Goal: Information Seeking & Learning: Learn about a topic

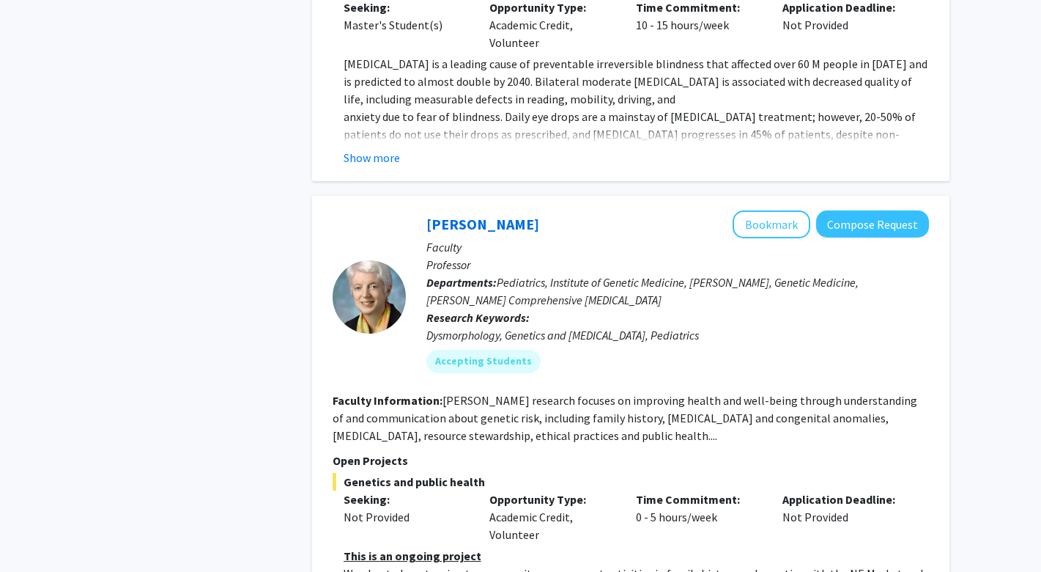
scroll to position [6955, 0]
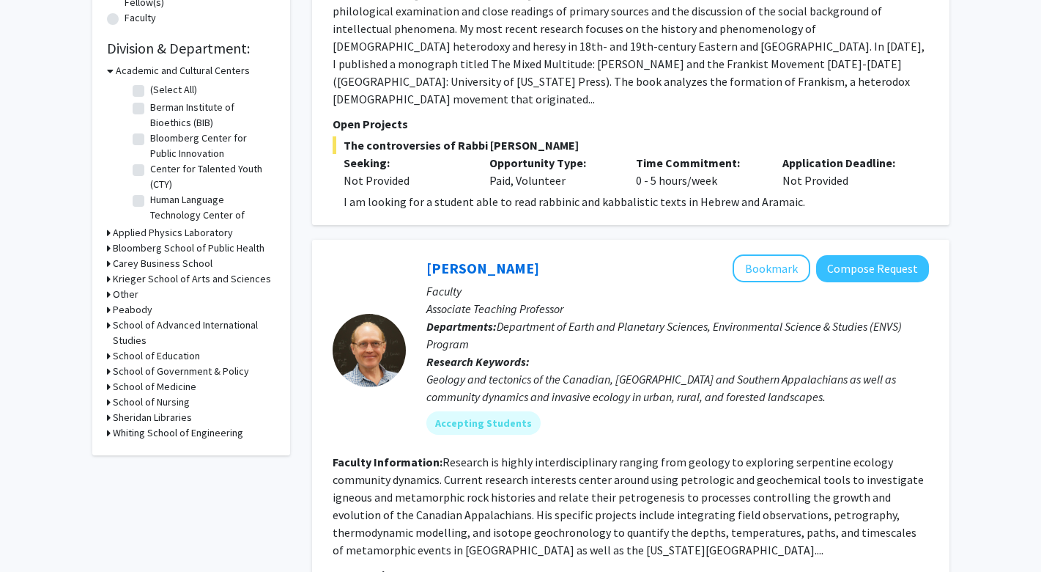
scroll to position [416, 0]
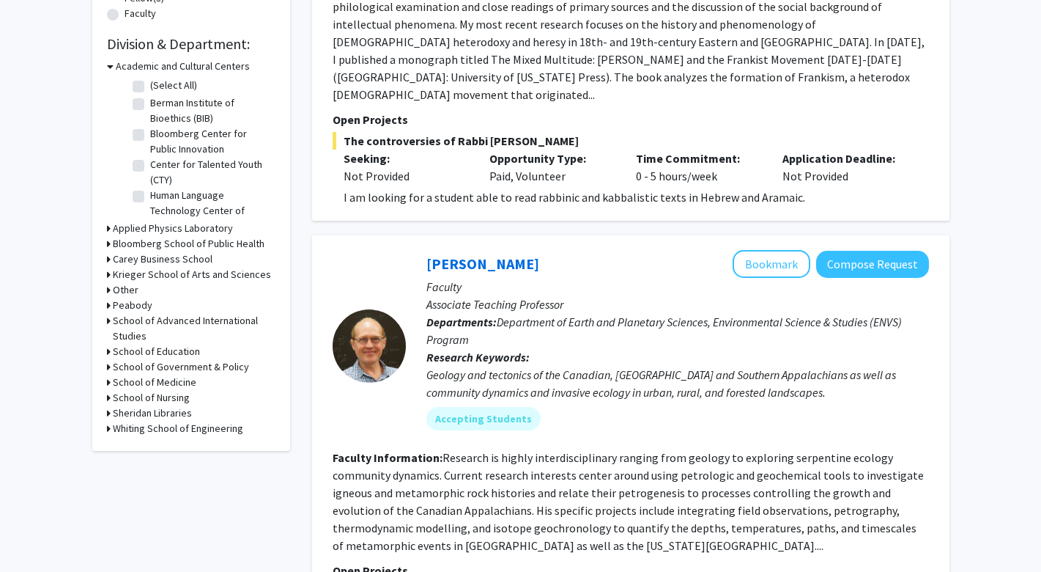
click at [108, 383] on icon at bounding box center [109, 382] width 4 height 15
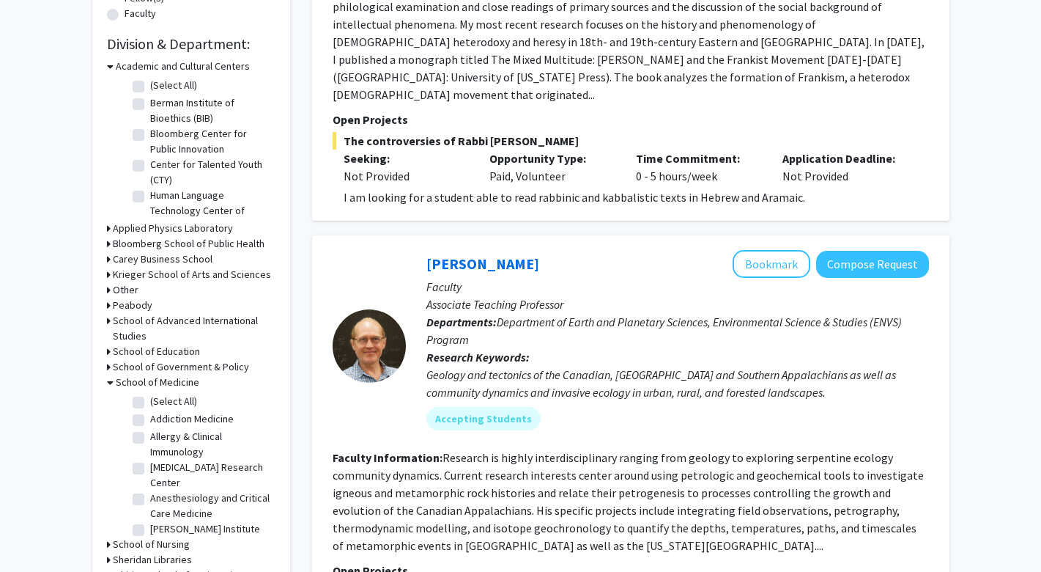
click at [150, 402] on label "(Select All)" at bounding box center [173, 401] width 47 height 15
click at [150, 402] on input "(Select All)" at bounding box center [155, 399] width 10 height 10
checkbox input "true"
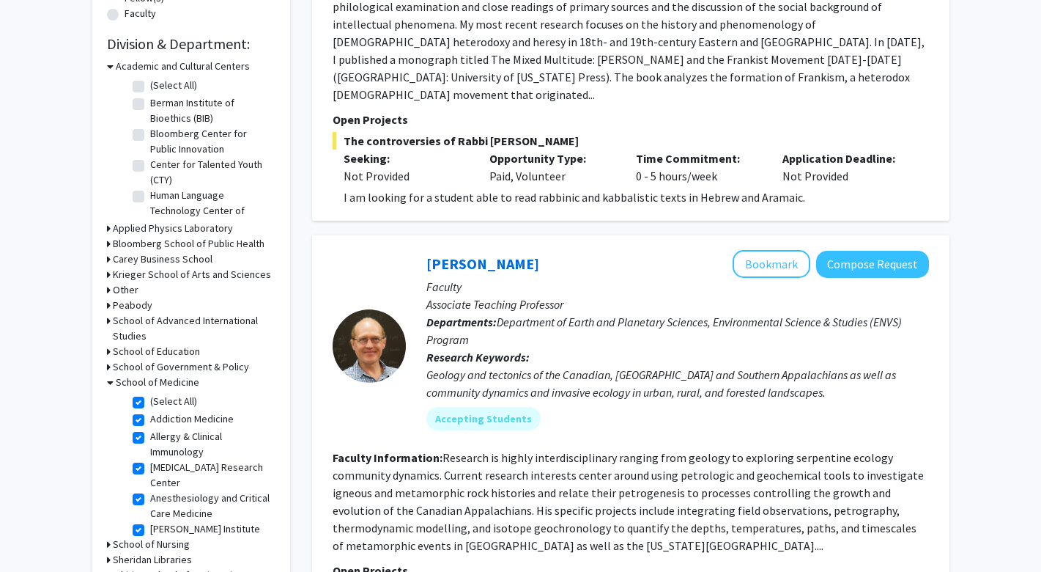
checkbox input "true"
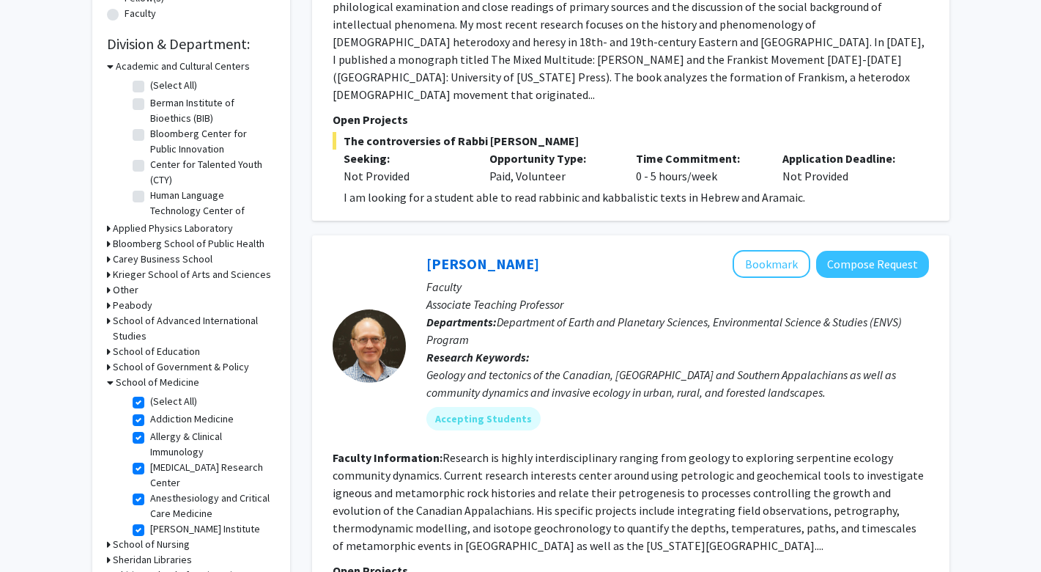
checkbox input "true"
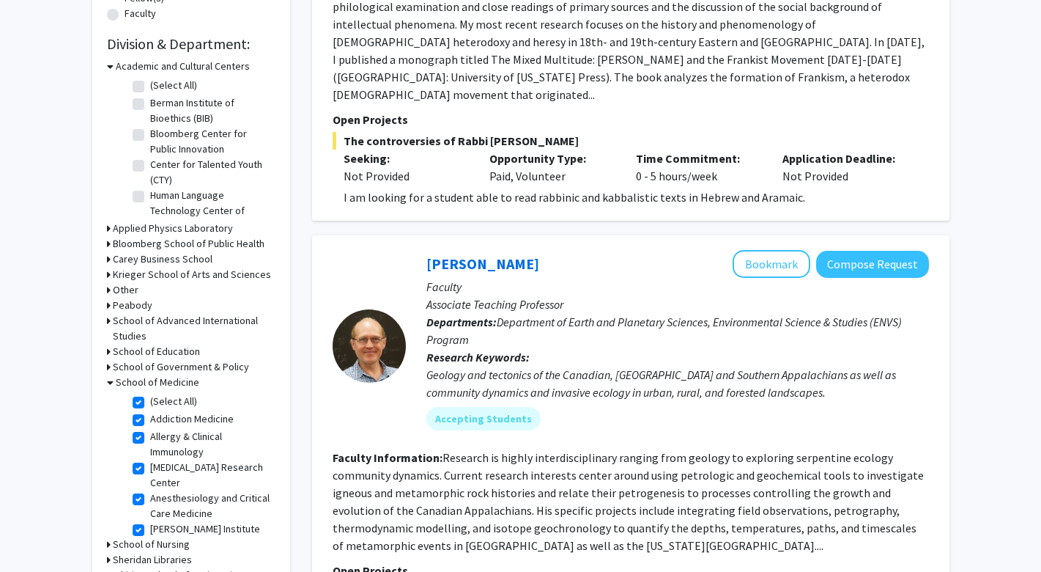
checkbox input "true"
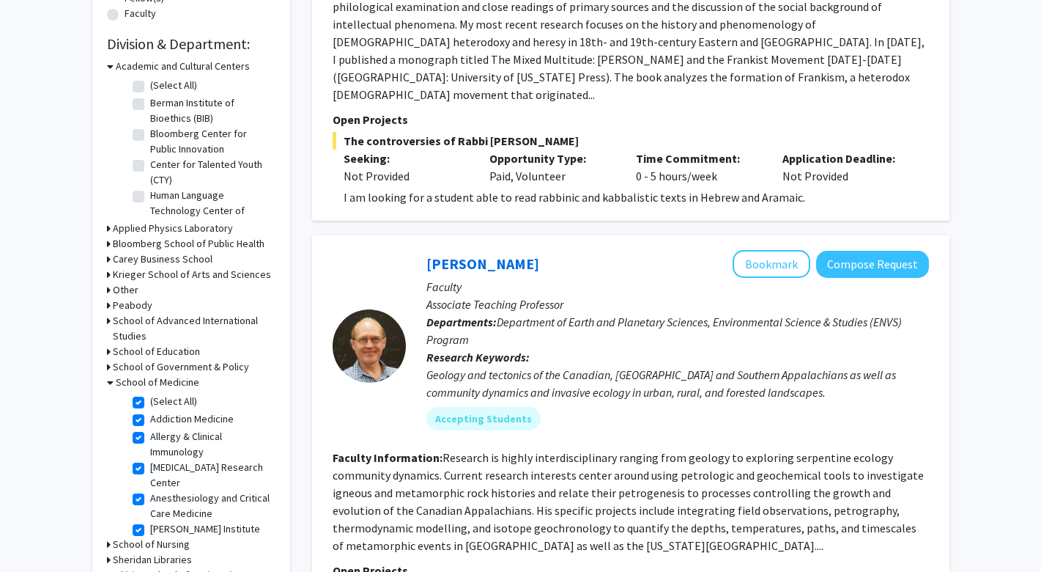
checkbox input "true"
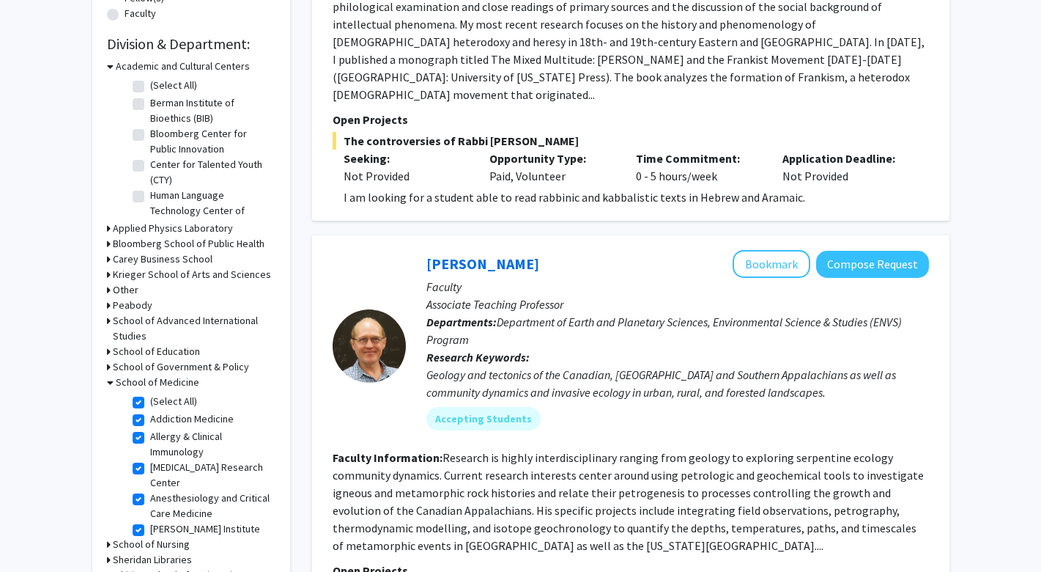
checkbox input "true"
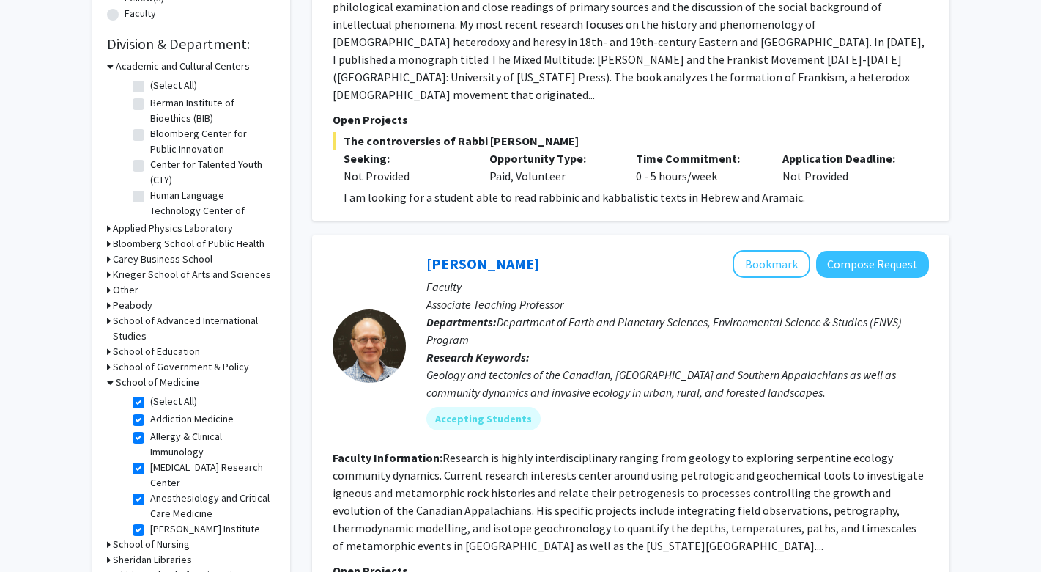
checkbox input "true"
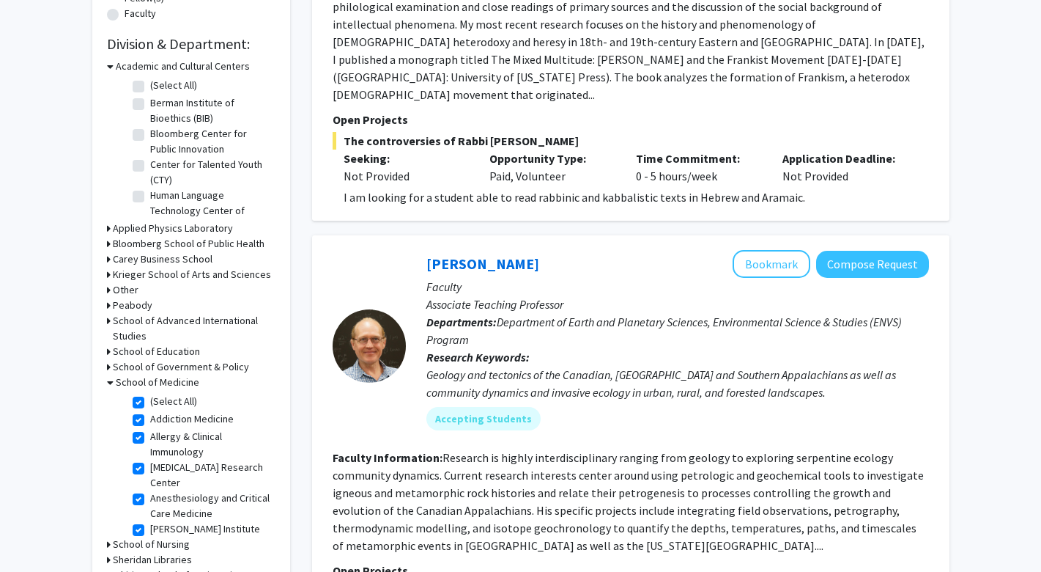
checkbox input "true"
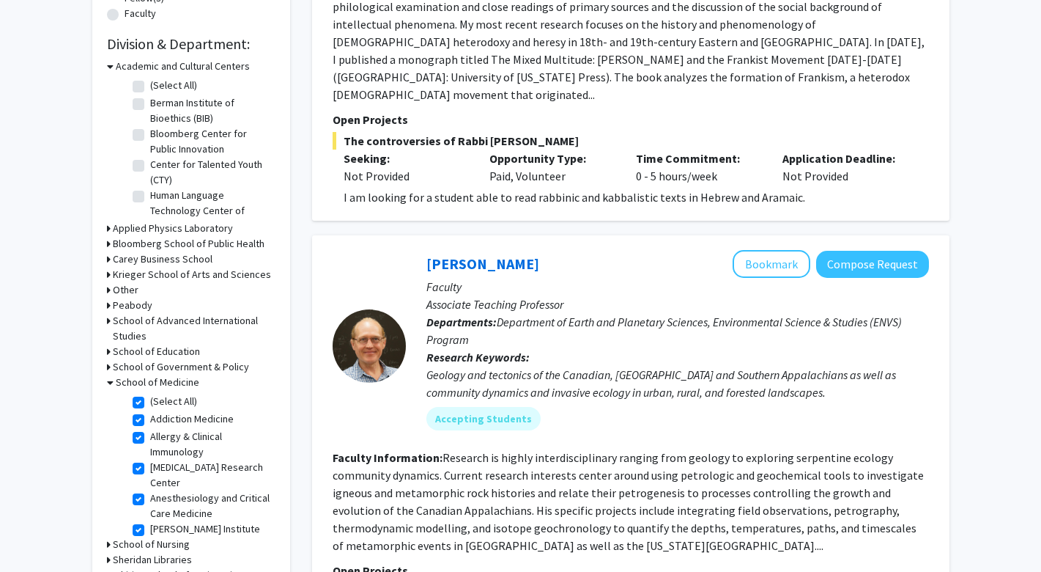
checkbox input "true"
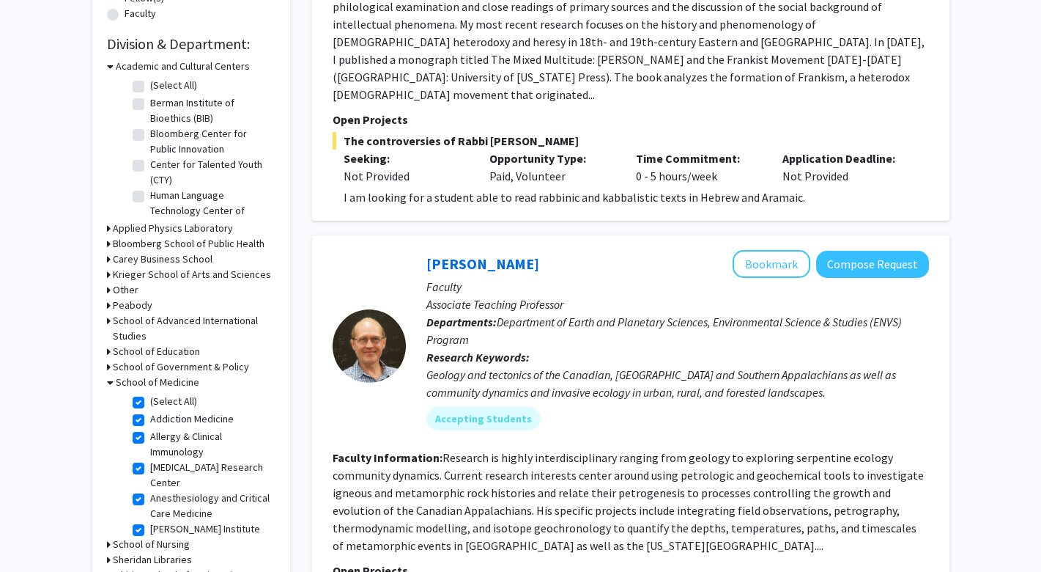
checkbox input "true"
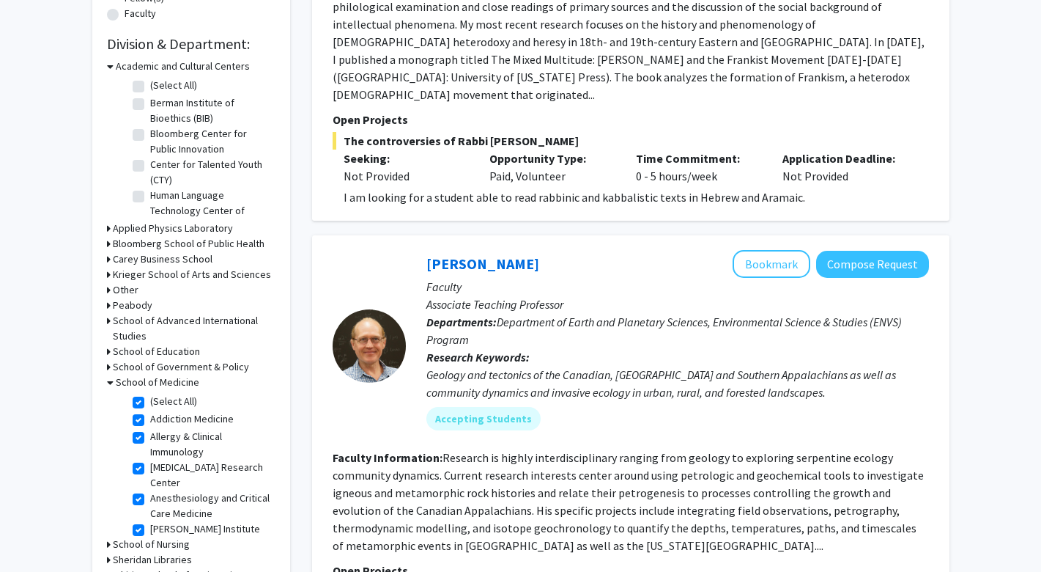
checkbox input "true"
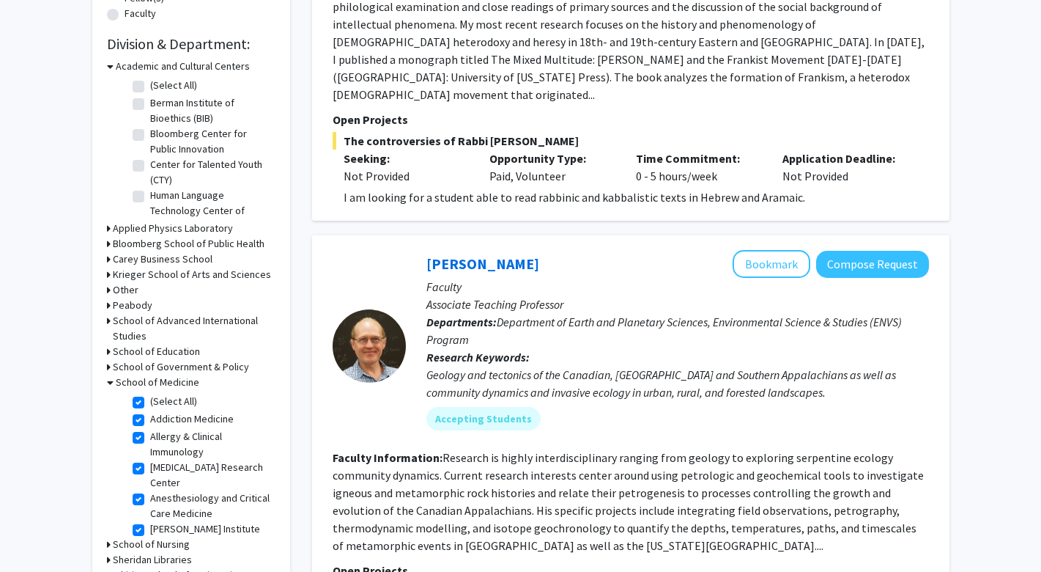
checkbox input "true"
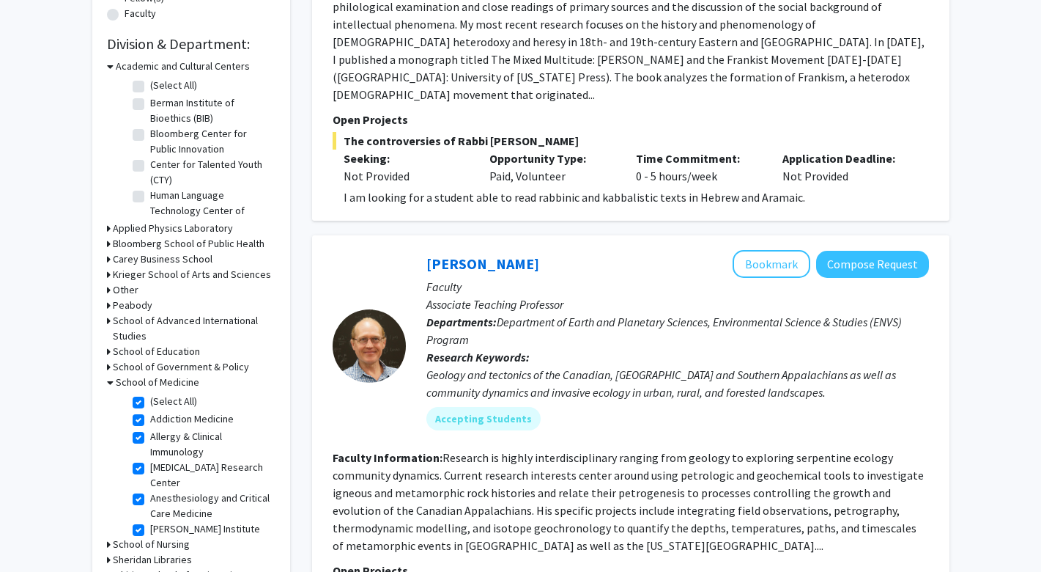
checkbox input "true"
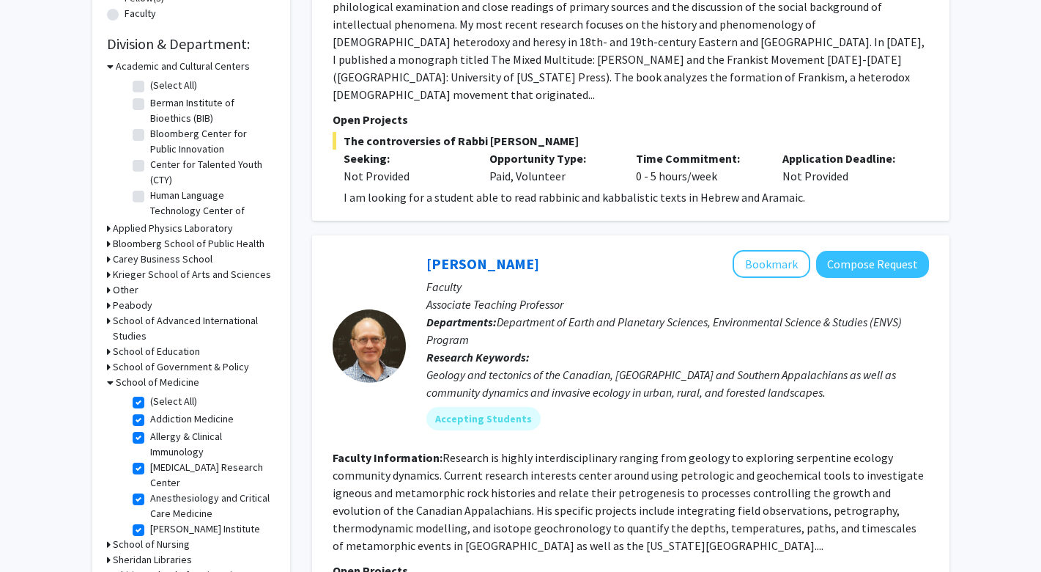
checkbox input "true"
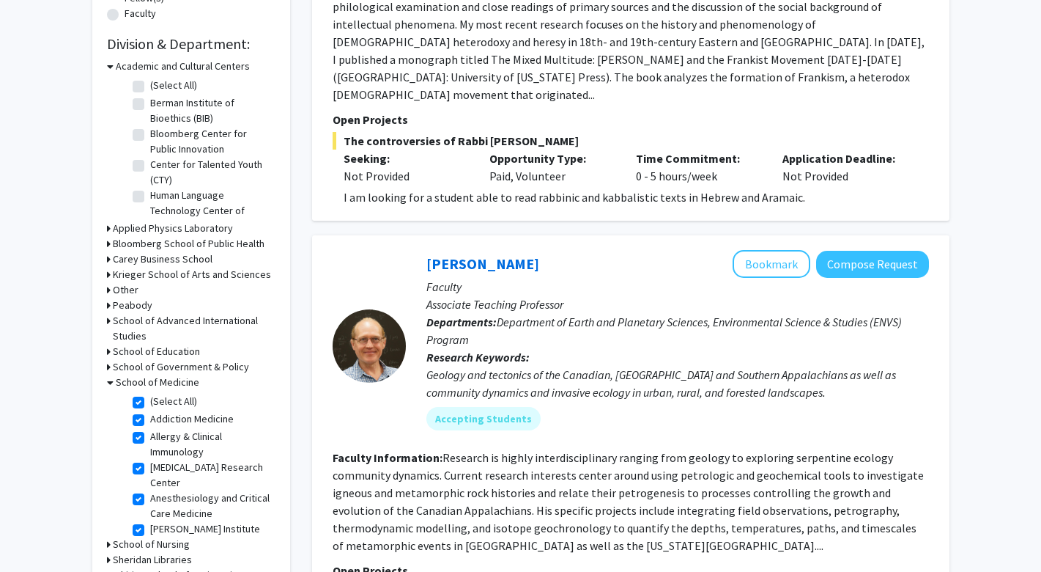
checkbox input "true"
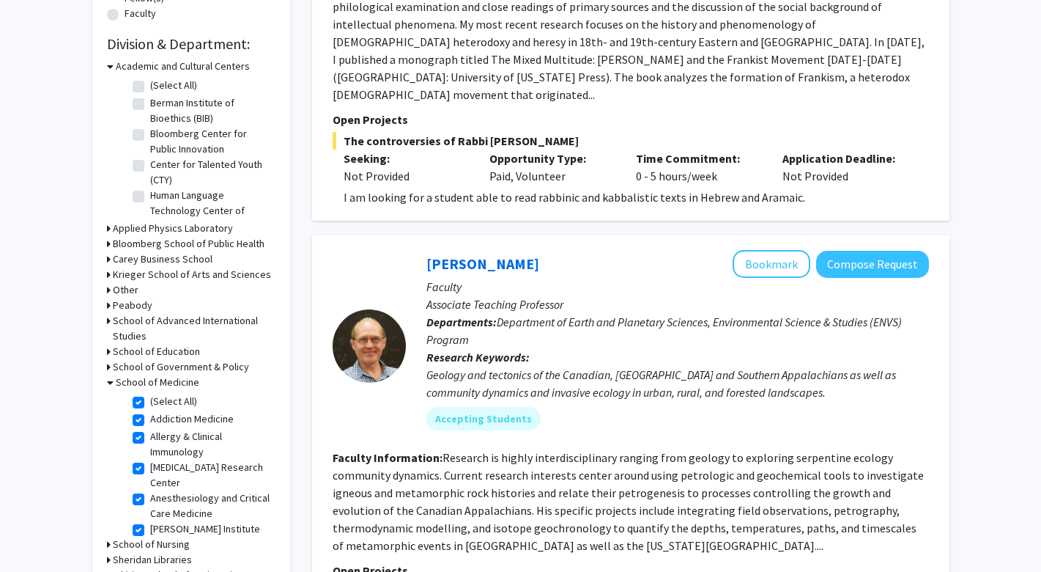
checkbox input "true"
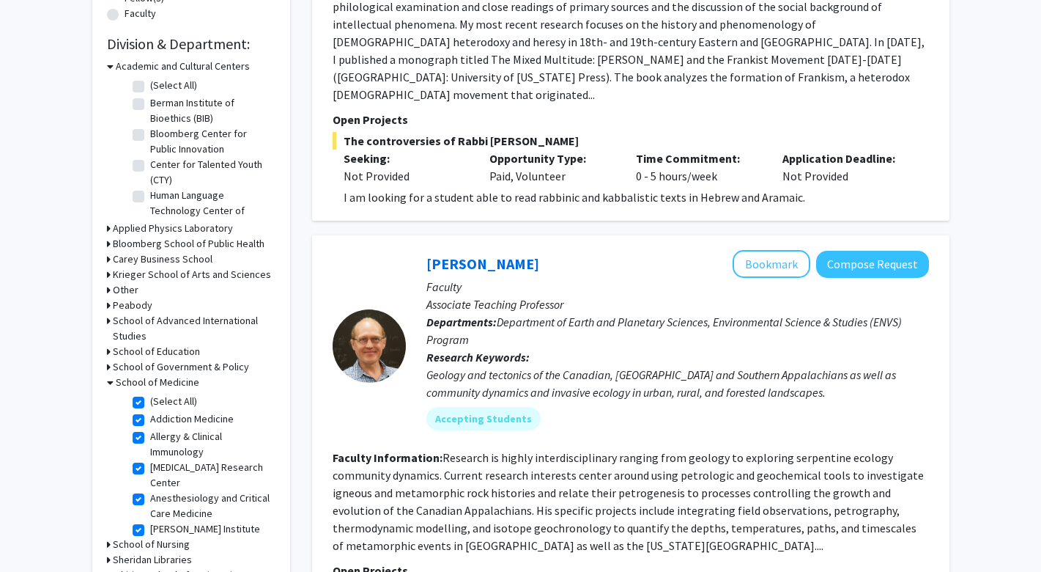
checkbox input "true"
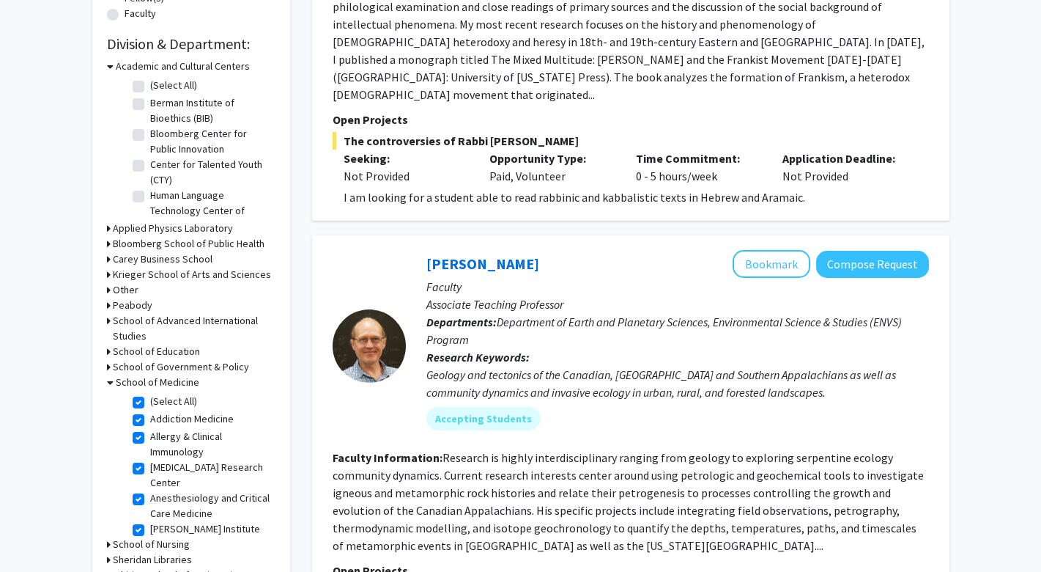
checkbox input "true"
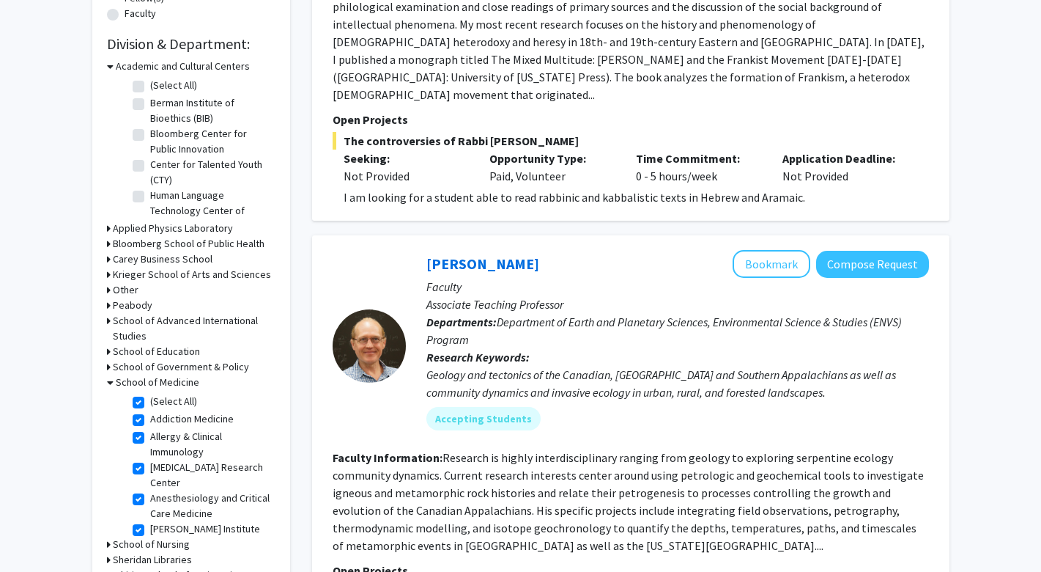
checkbox input "true"
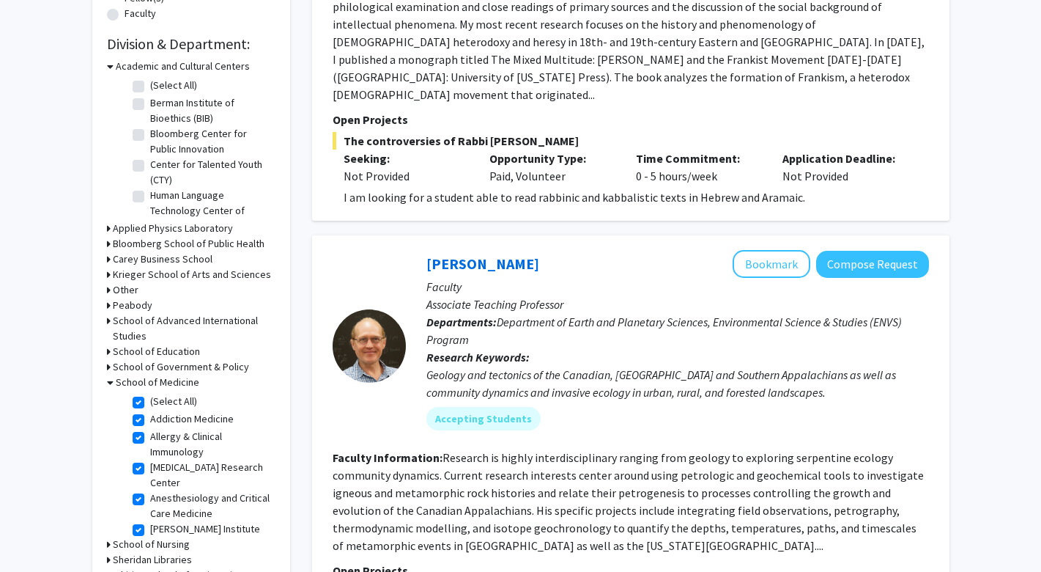
checkbox input "true"
